Goal: Task Accomplishment & Management: Manage account settings

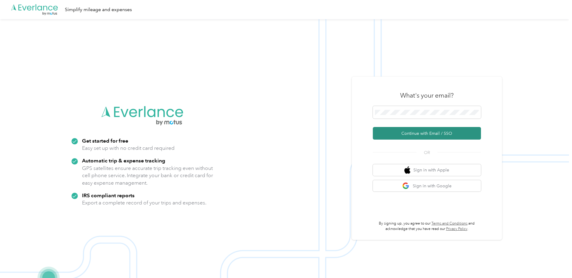
click at [398, 132] on button "Continue with Email / SSO" at bounding box center [427, 133] width 108 height 13
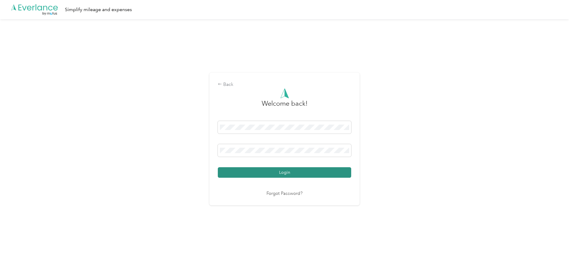
click at [251, 171] on button "Login" at bounding box center [284, 172] width 133 height 11
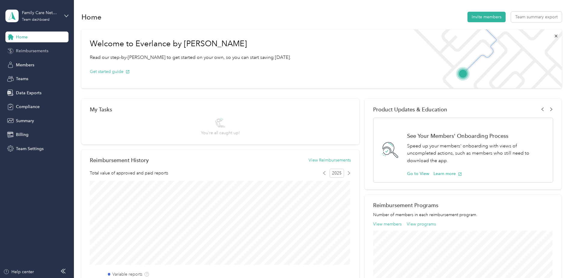
click at [28, 53] on span "Reimbursements" at bounding box center [32, 51] width 32 height 6
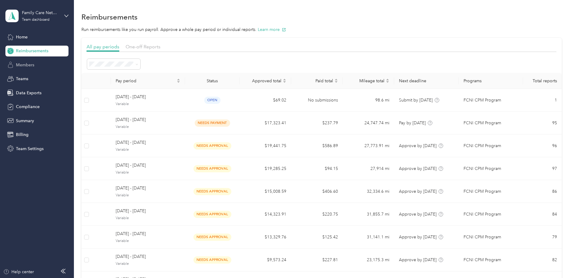
click at [25, 64] on span "Members" at bounding box center [25, 65] width 18 height 6
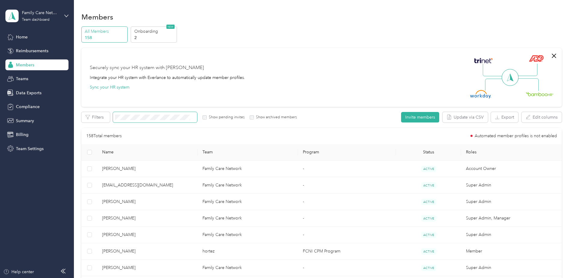
click at [130, 121] on span at bounding box center [155, 117] width 84 height 11
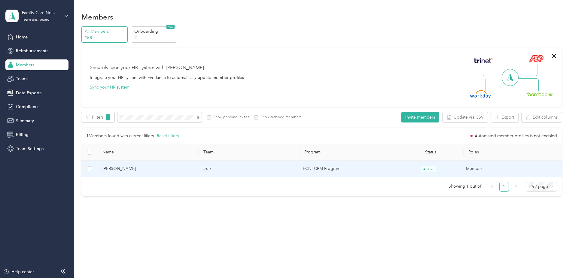
click at [115, 171] on span "[PERSON_NAME]" at bounding box center [147, 169] width 91 height 7
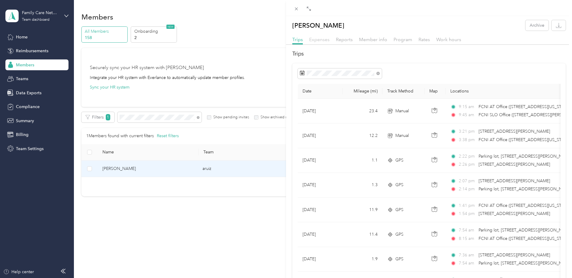
click at [317, 39] on span "Expenses" at bounding box center [319, 40] width 20 height 6
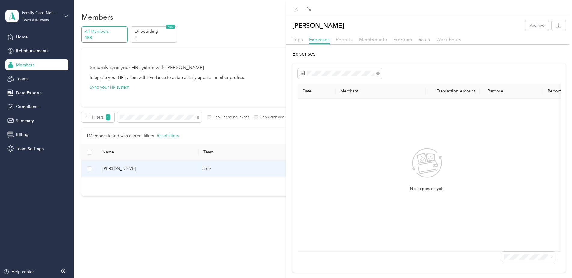
click at [347, 39] on span "Reports" at bounding box center [344, 40] width 17 height 6
